Goal: Find specific page/section: Find specific page/section

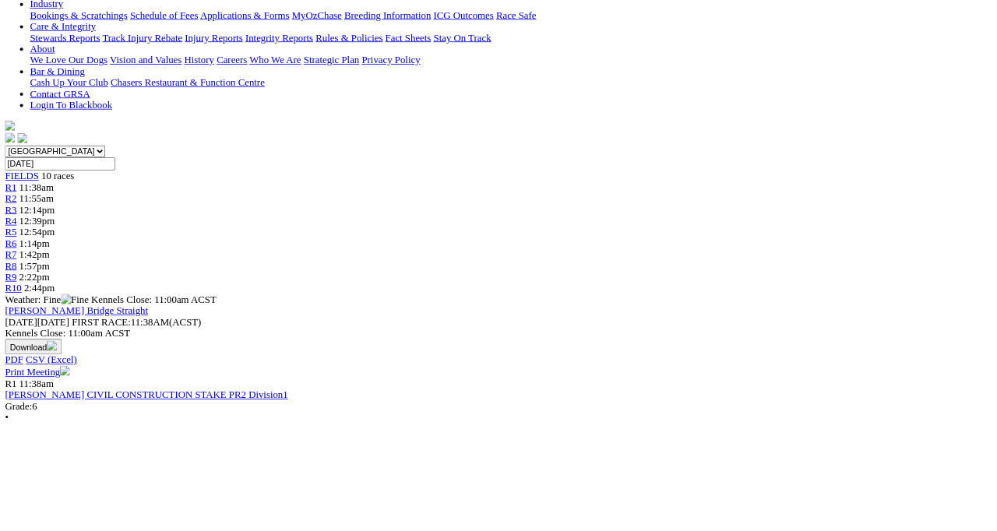
scroll to position [327, 0]
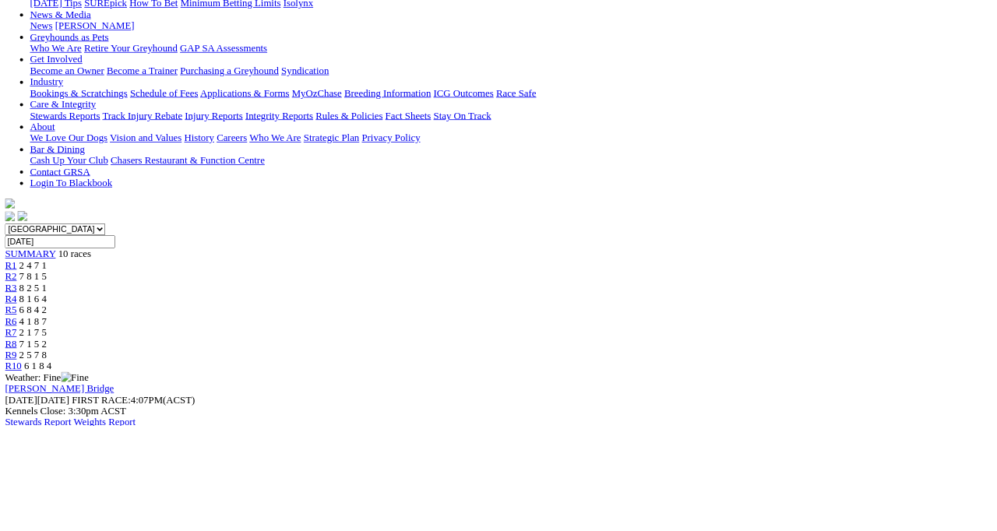
scroll to position [231, 0]
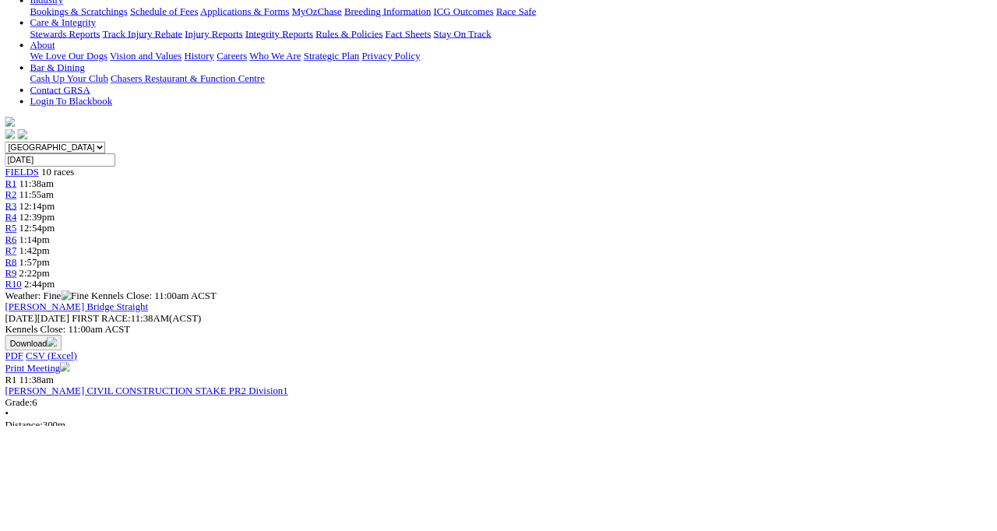
scroll to position [422, 0]
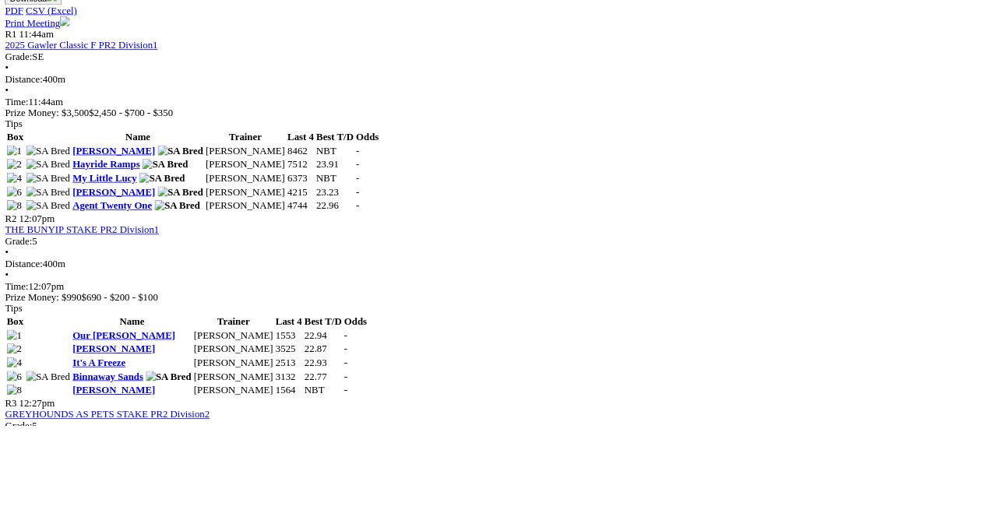
scroll to position [741, 0]
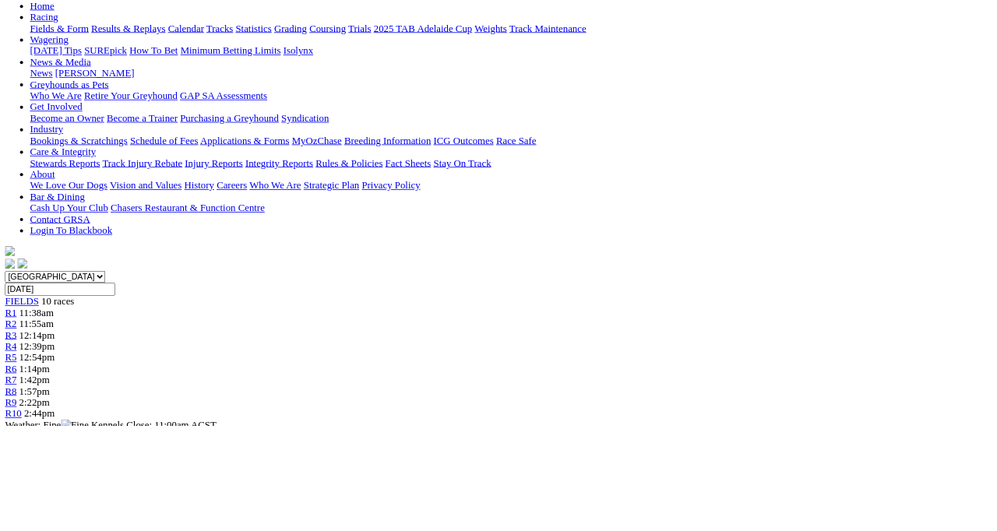
scroll to position [170, 0]
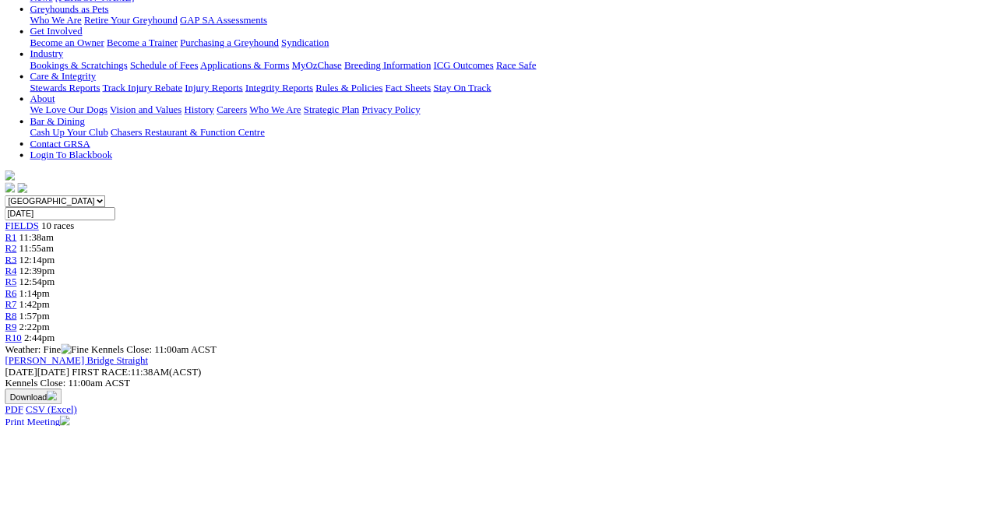
scroll to position [265, 0]
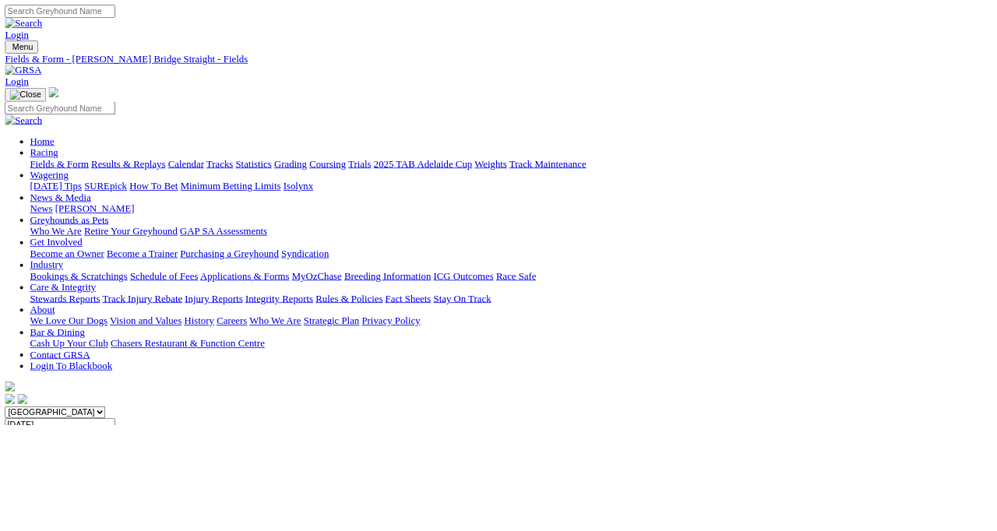
scroll to position [14, 0]
